Goal: Check status: Check status

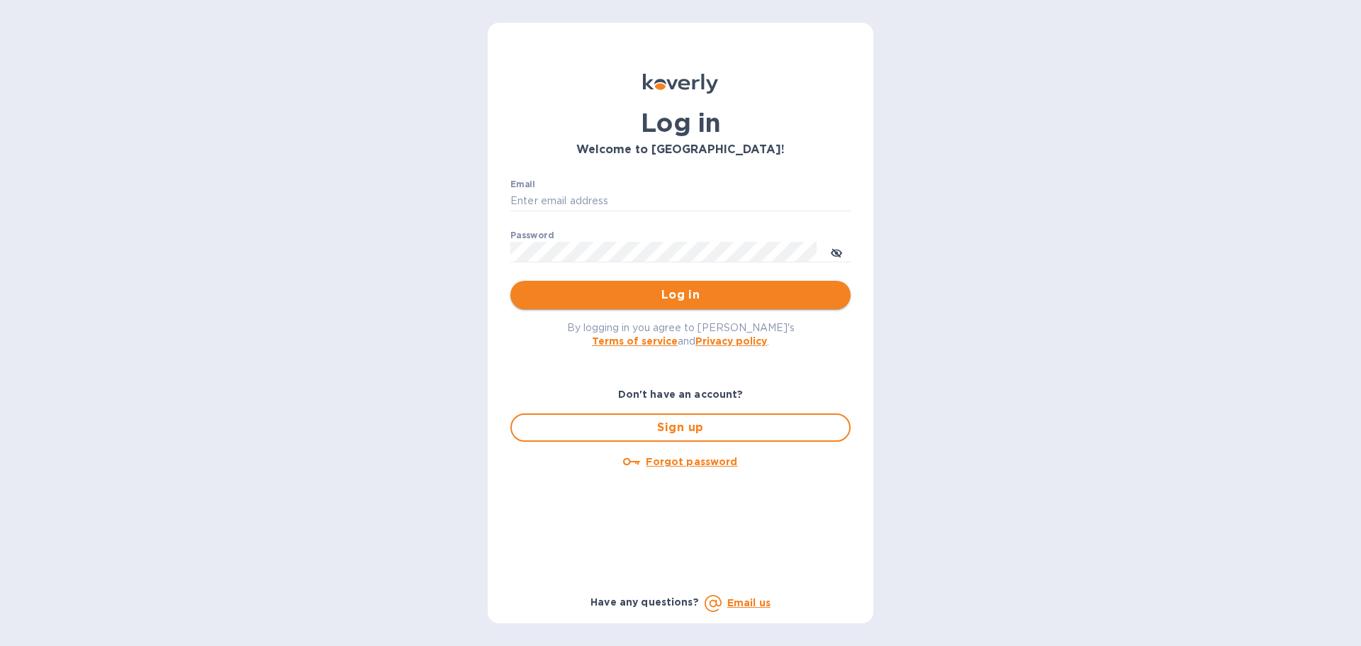
type input "[EMAIL_ADDRESS][DOMAIN_NAME]"
click at [610, 286] on button "Log in" at bounding box center [681, 295] width 340 height 28
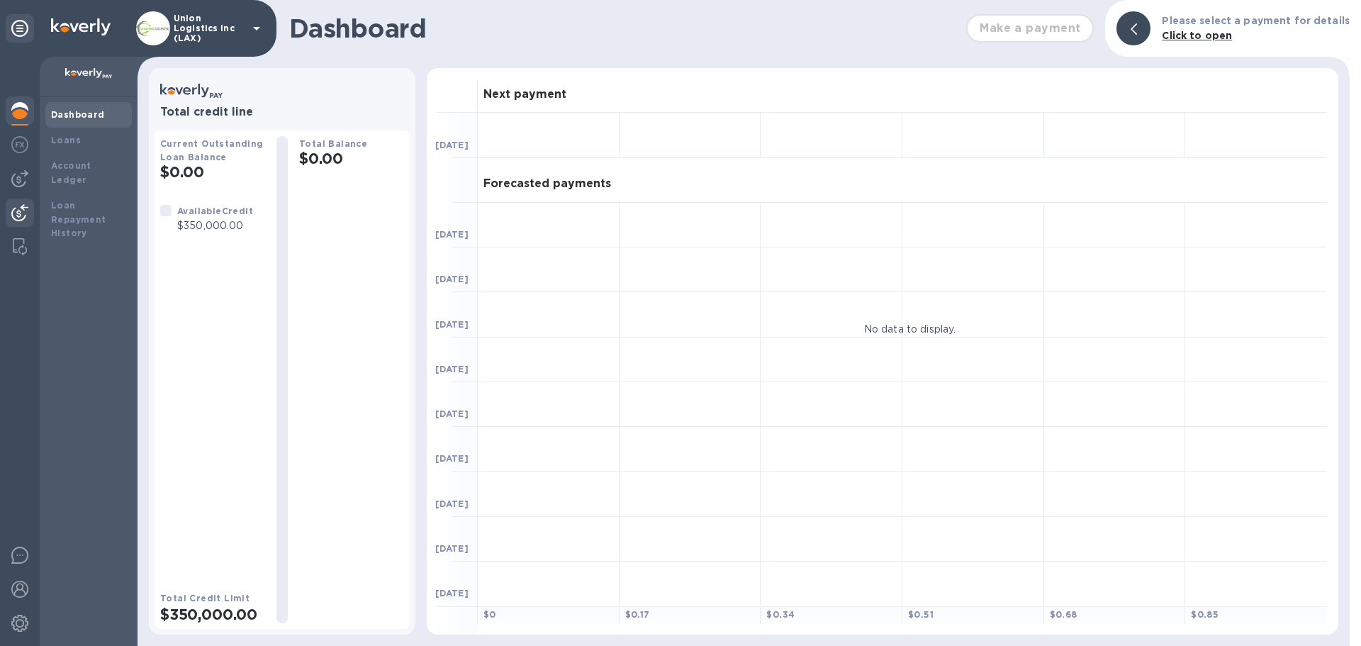
click at [8, 208] on div at bounding box center [20, 214] width 28 height 31
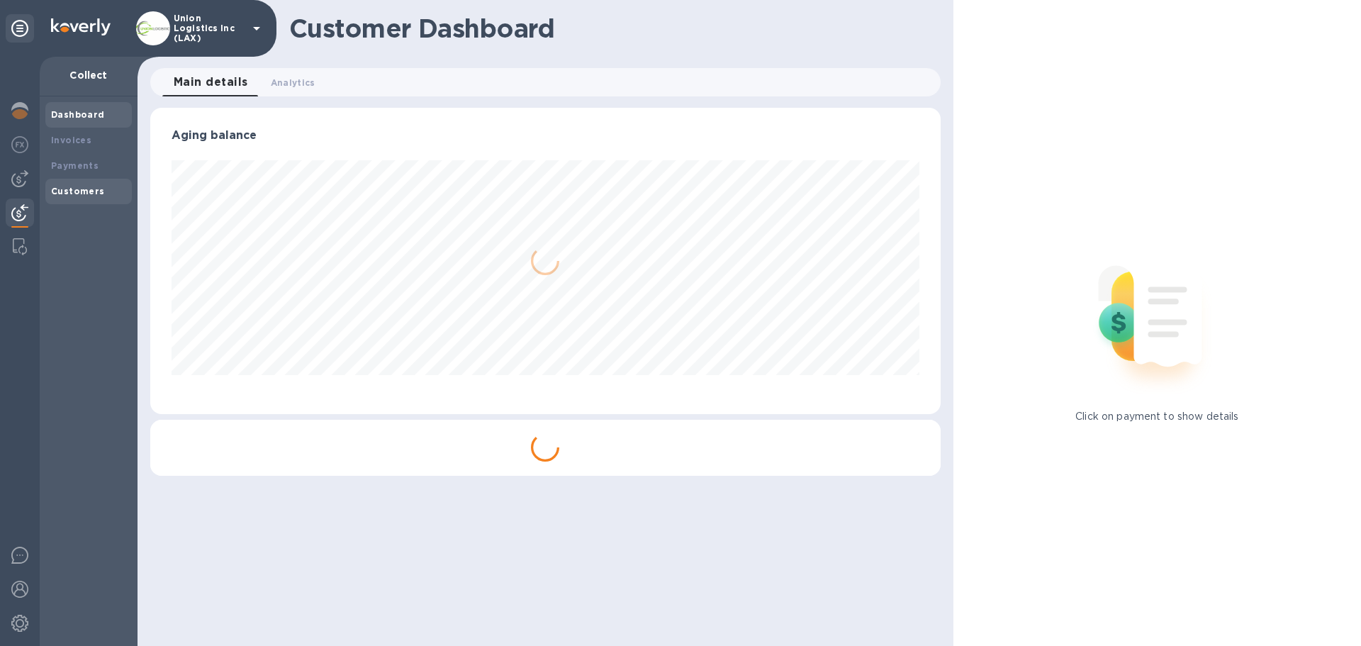
scroll to position [306, 790]
click at [89, 165] on b "Payments" at bounding box center [75, 165] width 48 height 11
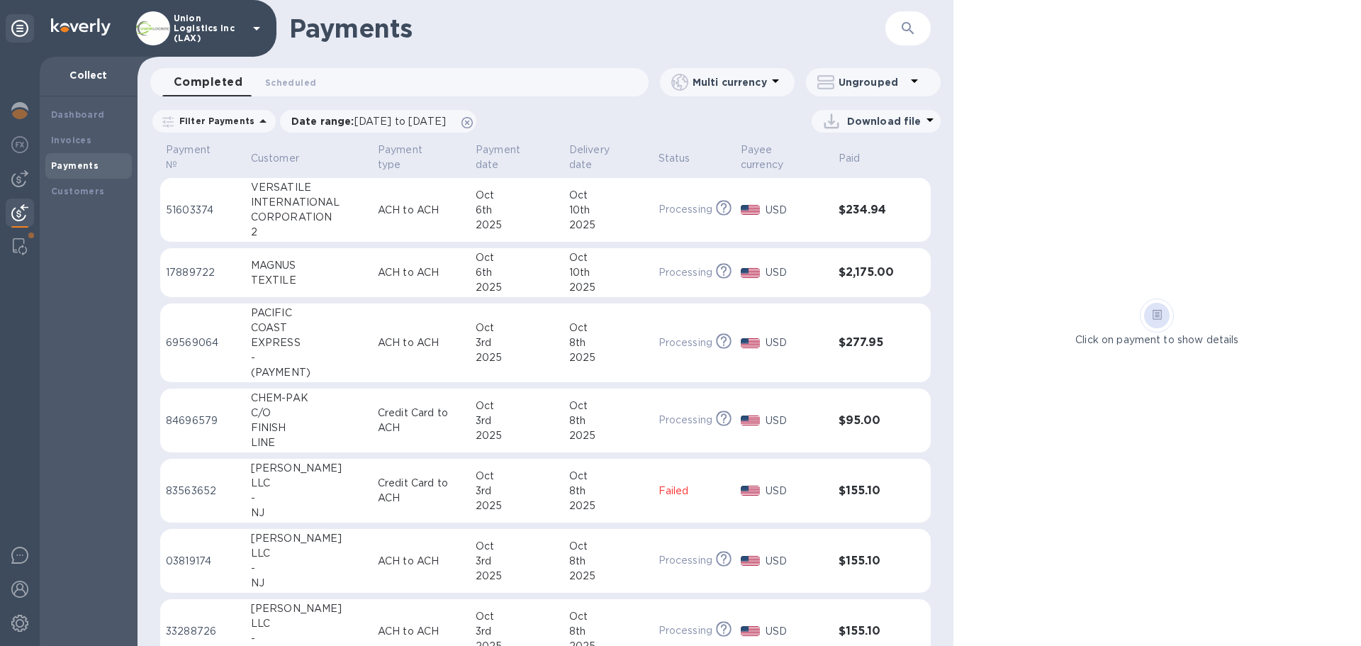
click at [521, 214] on div "6th" at bounding box center [517, 210] width 82 height 15
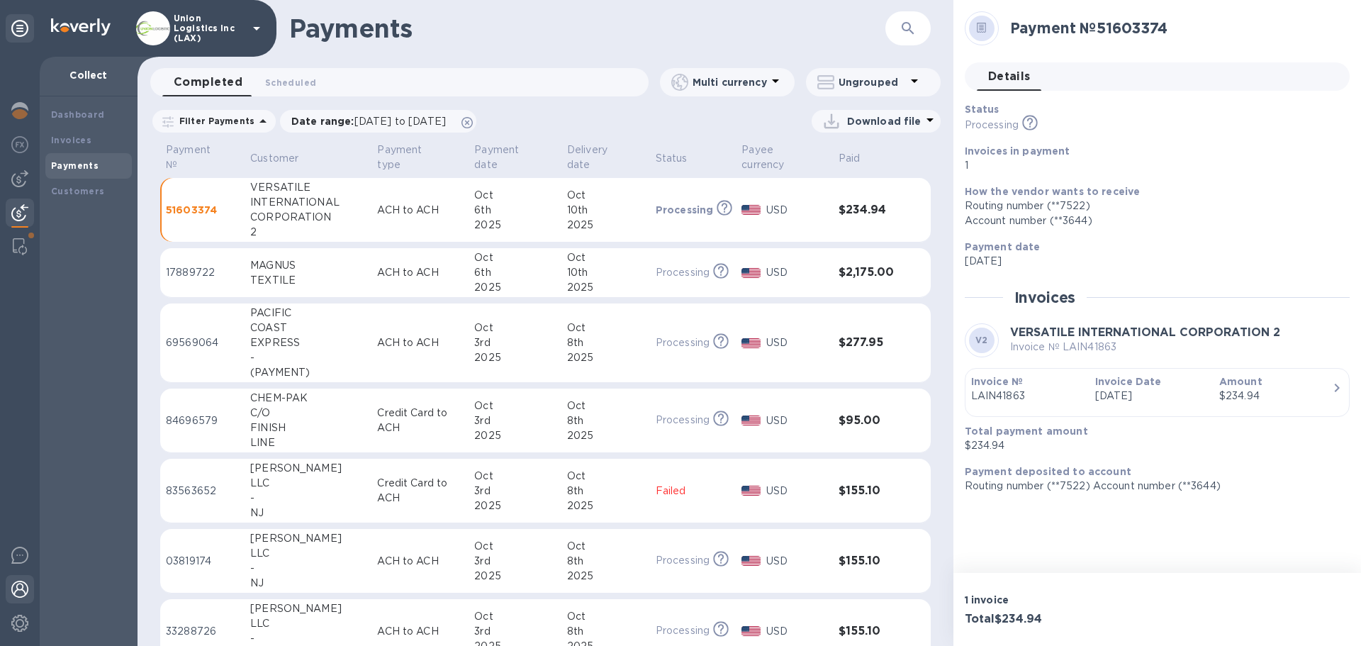
click at [16, 588] on img at bounding box center [19, 589] width 17 height 17
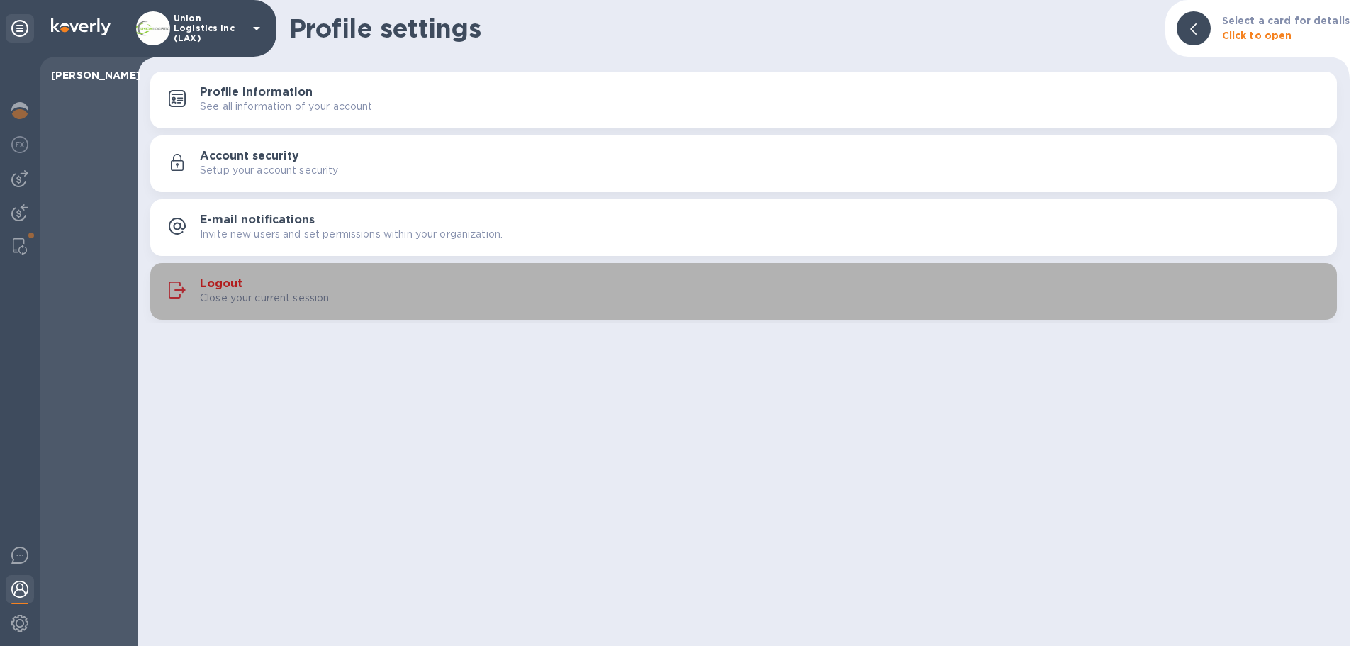
click at [231, 286] on h3 "Logout" at bounding box center [221, 283] width 43 height 13
